Goal: Task Accomplishment & Management: Manage account settings

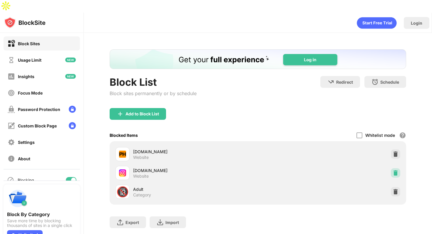
click at [398, 170] on img at bounding box center [395, 173] width 6 height 6
click at [398, 168] on div at bounding box center [394, 172] width 9 height 9
